Goal: Download file/media

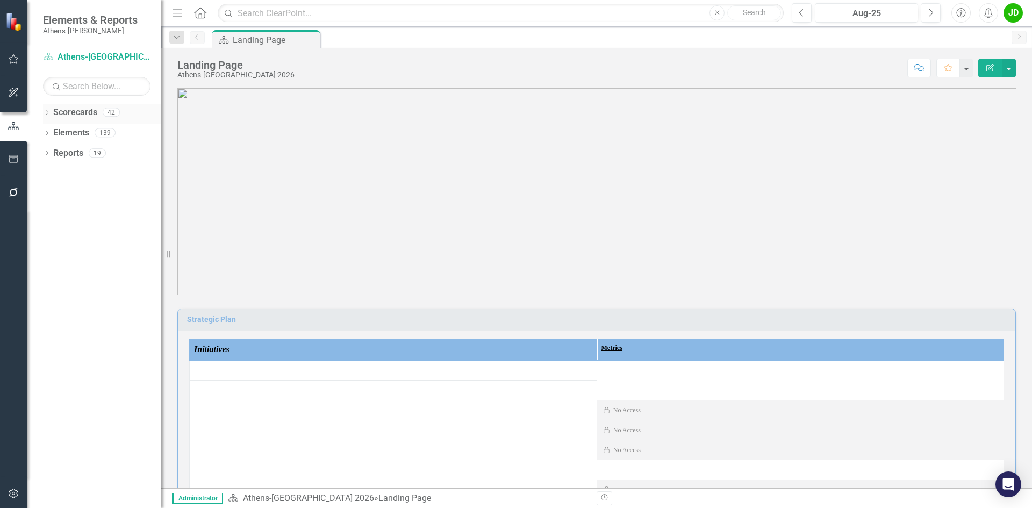
click at [87, 111] on link "Scorecards" at bounding box center [75, 112] width 44 height 12
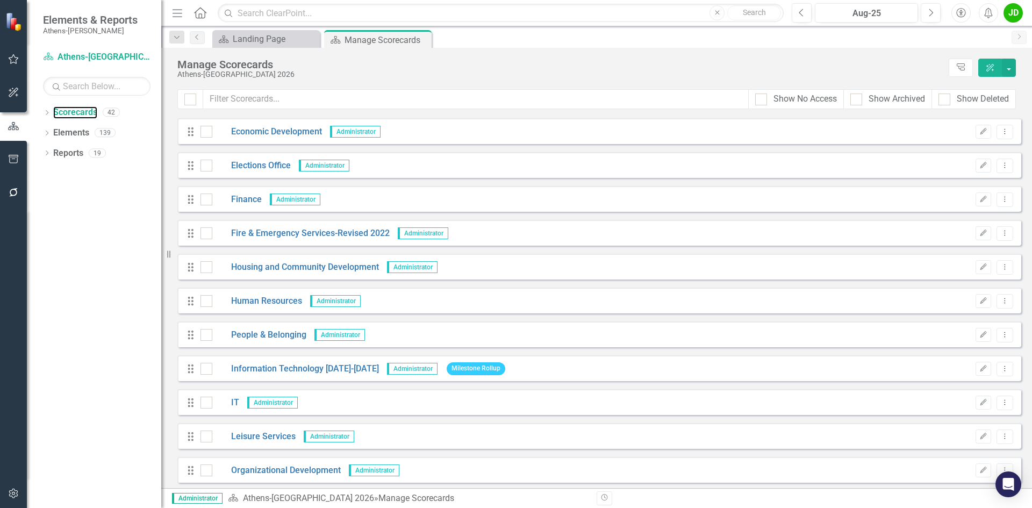
scroll to position [484, 0]
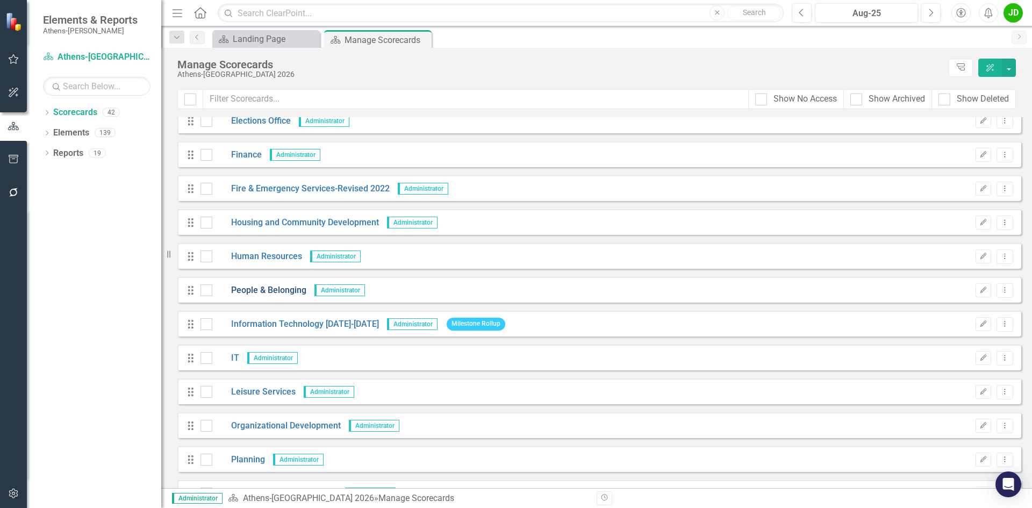
click at [274, 293] on link "People & Belonging" at bounding box center [259, 290] width 94 height 12
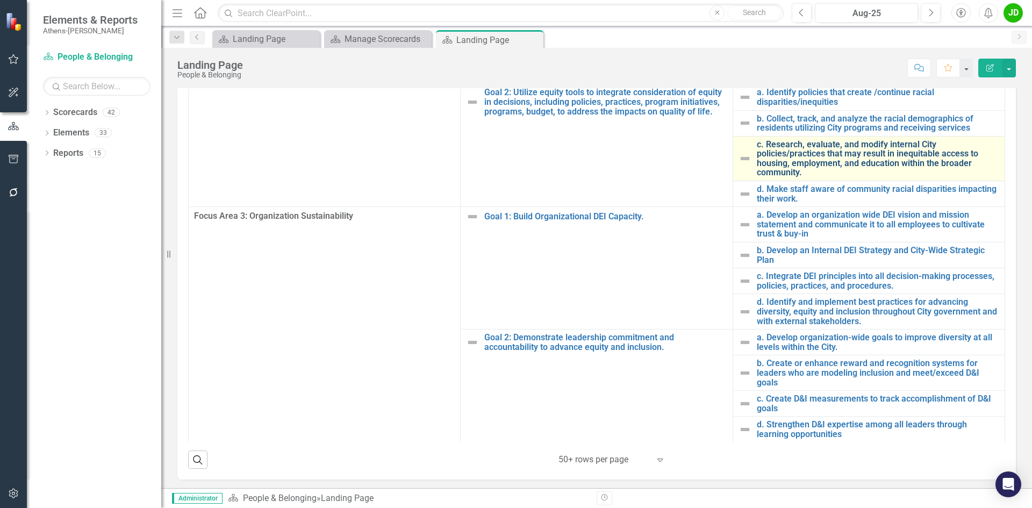
scroll to position [279, 0]
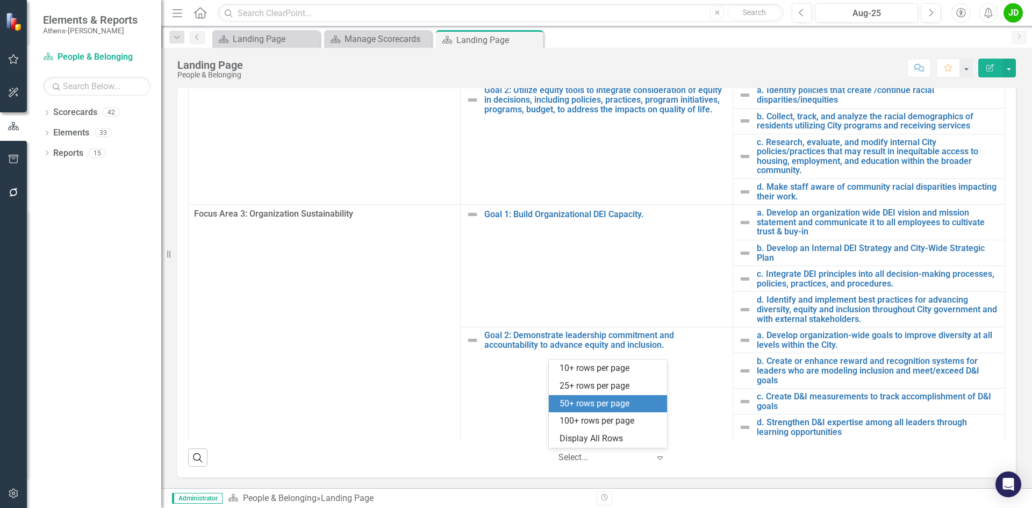
click at [616, 457] on div at bounding box center [603, 457] width 91 height 15
click at [610, 417] on div "100+ rows per page" at bounding box center [610, 421] width 101 height 12
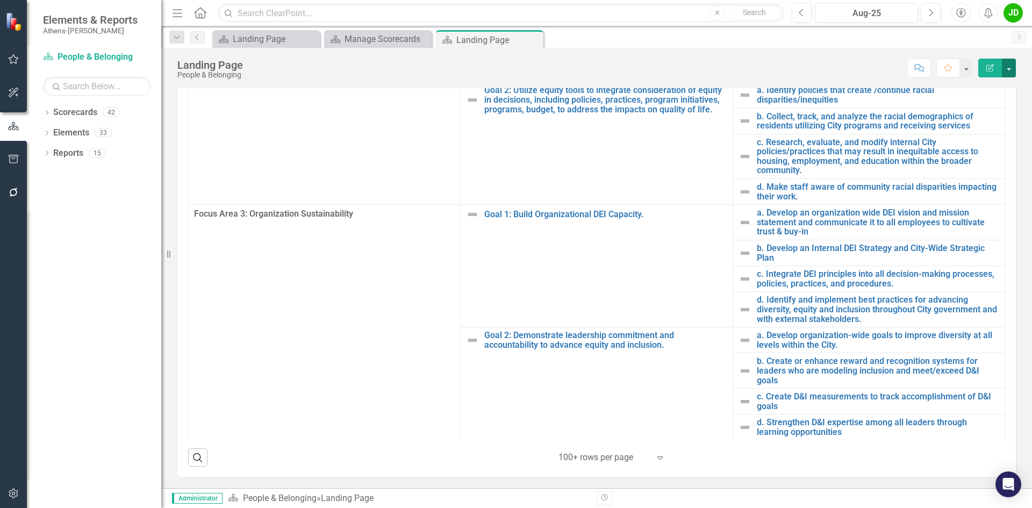
click at [1009, 73] on button "button" at bounding box center [1009, 68] width 14 height 19
click at [998, 146] on link "PDF Export to PDF" at bounding box center [971, 151] width 87 height 20
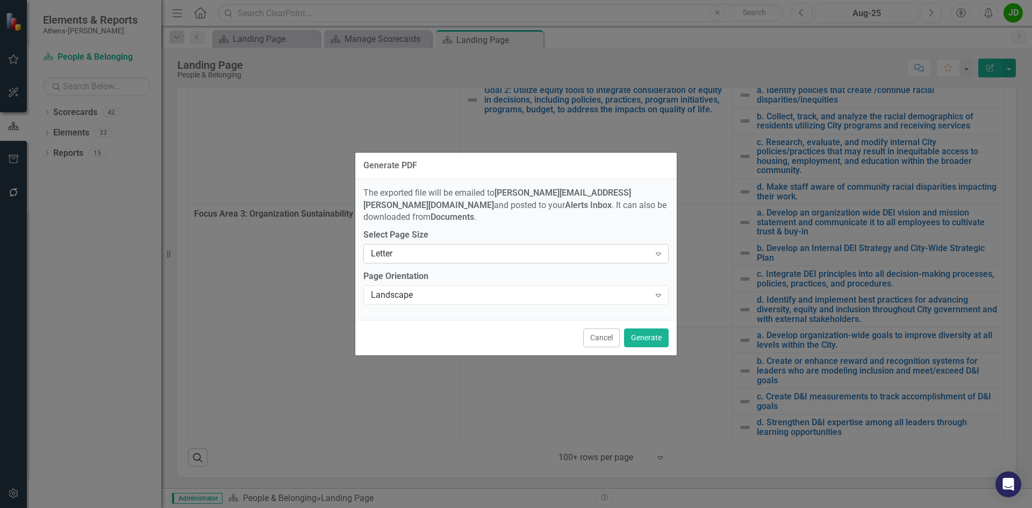
click at [659, 250] on icon "Expand" at bounding box center [658, 253] width 11 height 9
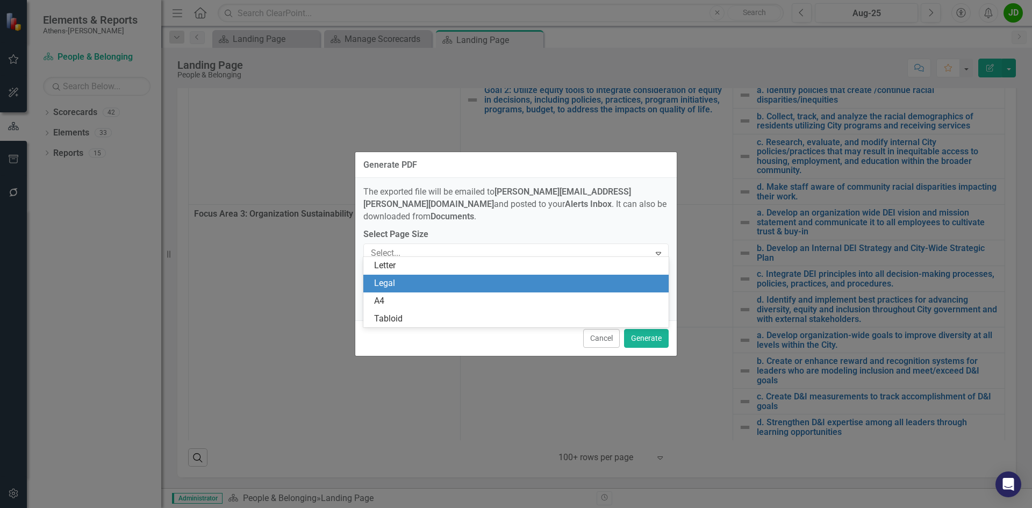
click at [546, 286] on div "Legal" at bounding box center [518, 283] width 288 height 12
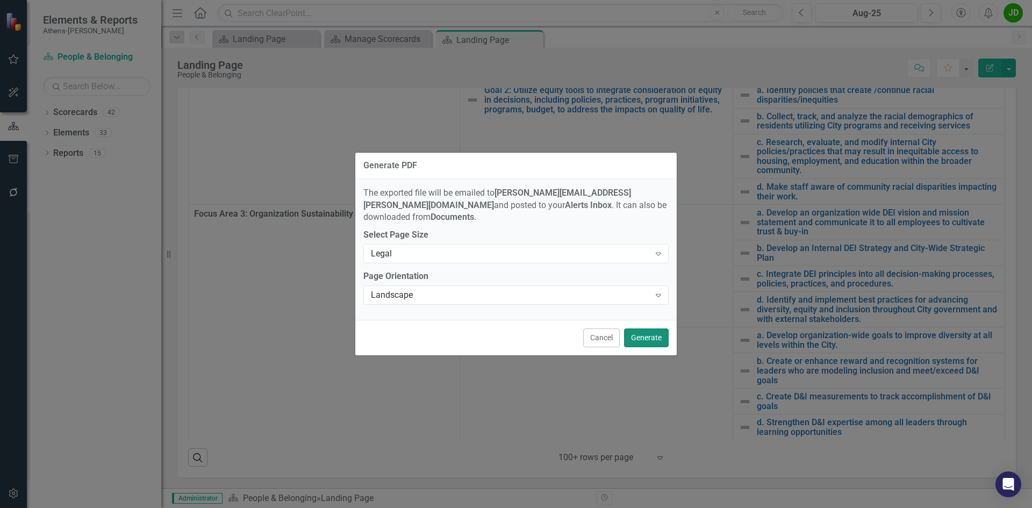
click at [643, 329] on button "Generate" at bounding box center [646, 337] width 45 height 19
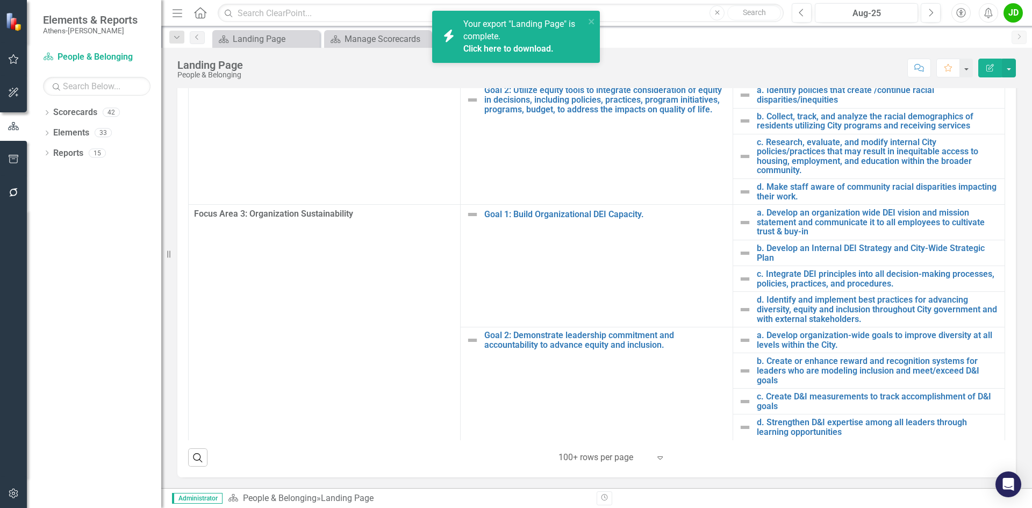
click at [518, 48] on link "Click here to download." at bounding box center [508, 49] width 90 height 10
